Goal: Go to known website: Go to known website

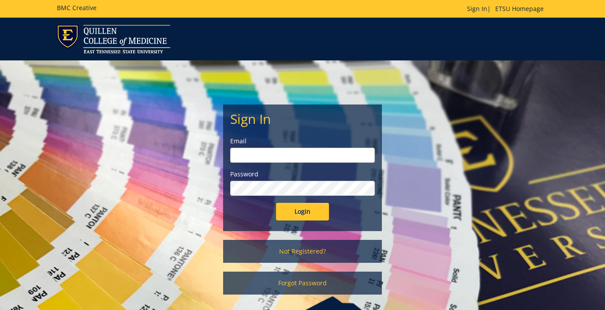
type input "[EMAIL_ADDRESS][DOMAIN_NAME]"
click at [299, 220] on input "Login" at bounding box center [302, 212] width 53 height 18
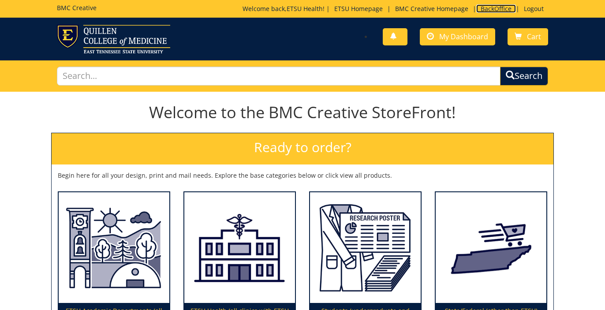
click at [495, 9] on link "BackOffice" at bounding box center [496, 8] width 40 height 8
